Goal: Obtain resource: Download file/media

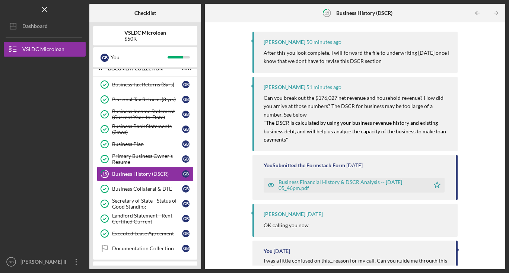
scroll to position [83, 0]
click at [285, 182] on div "Business Financial History & DSCR Analysis -- [DATE] 05_46pm.pdf" at bounding box center [351, 184] width 147 height 12
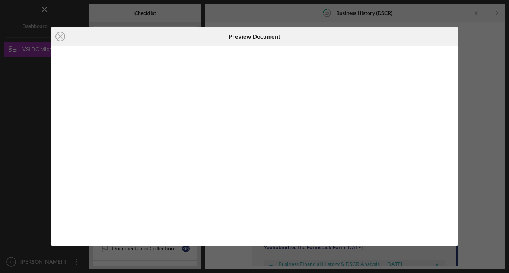
scroll to position [9, 0]
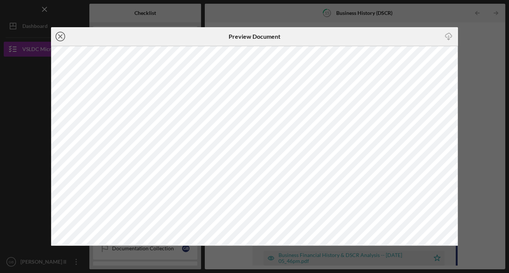
click at [61, 41] on circle at bounding box center [60, 36] width 9 height 9
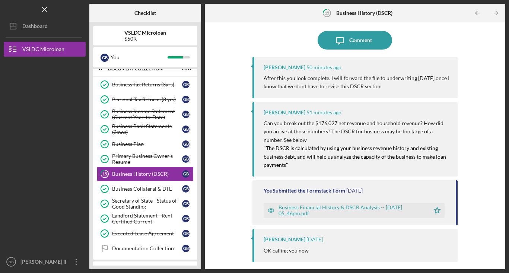
scroll to position [55, 0]
